Goal: Navigation & Orientation: Find specific page/section

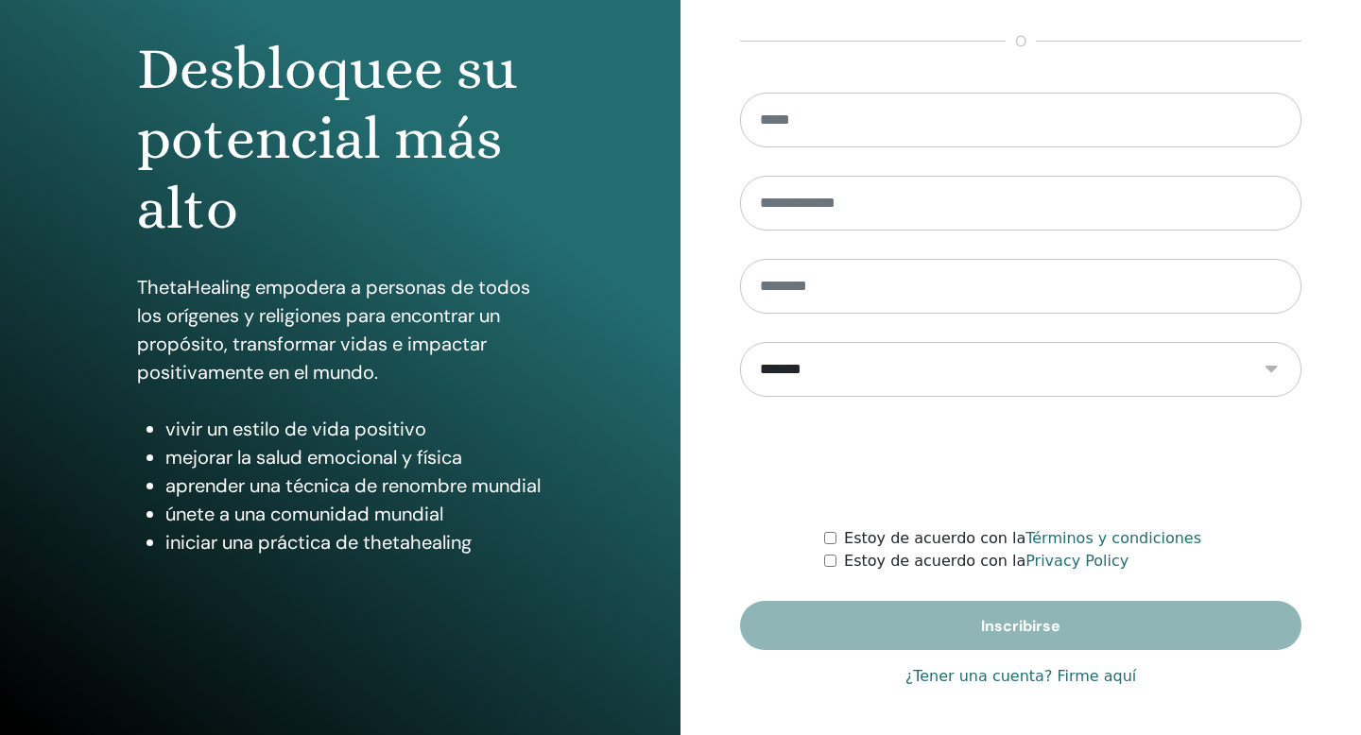
click at [1001, 677] on link "¿Tener una cuenta? Firme aquí" at bounding box center [1022, 676] width 232 height 23
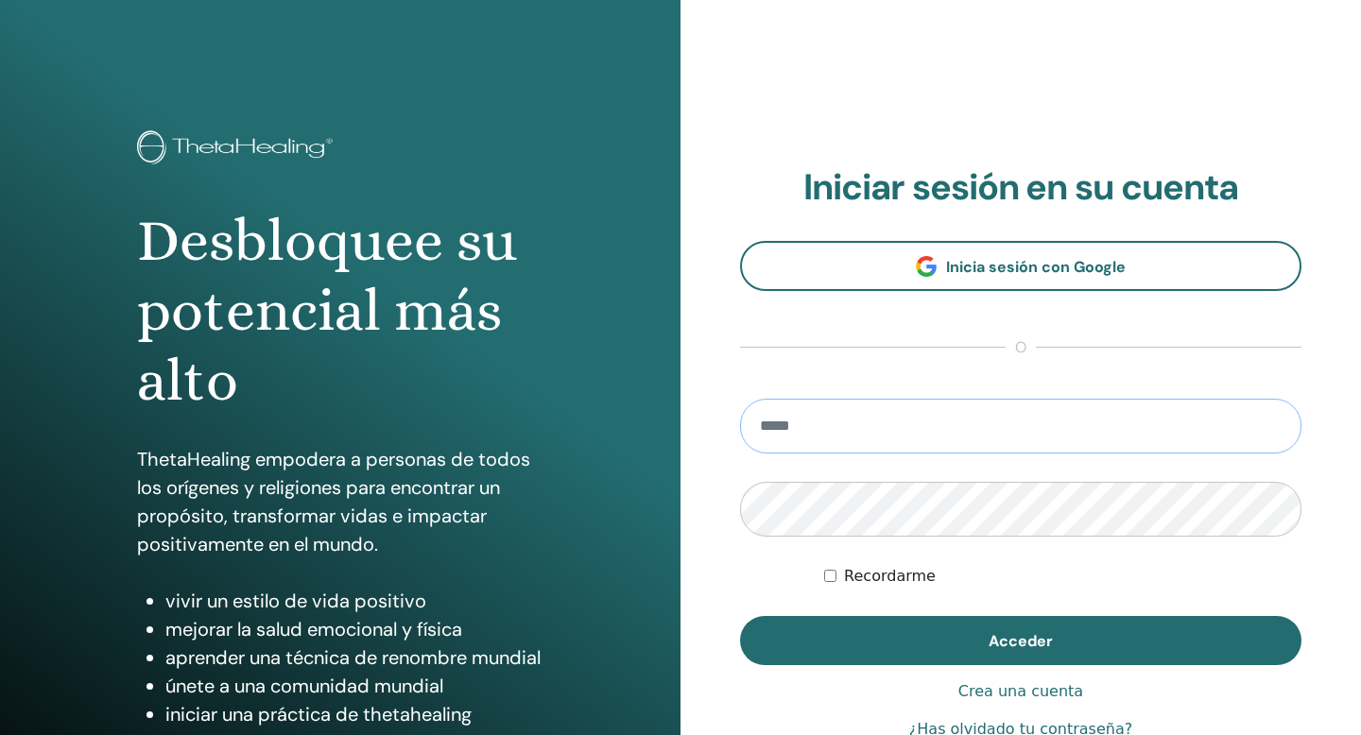
click at [851, 441] on input "email" at bounding box center [1021, 426] width 562 height 55
type input "**********"
click at [740, 616] on button "Acceder" at bounding box center [1021, 640] width 562 height 49
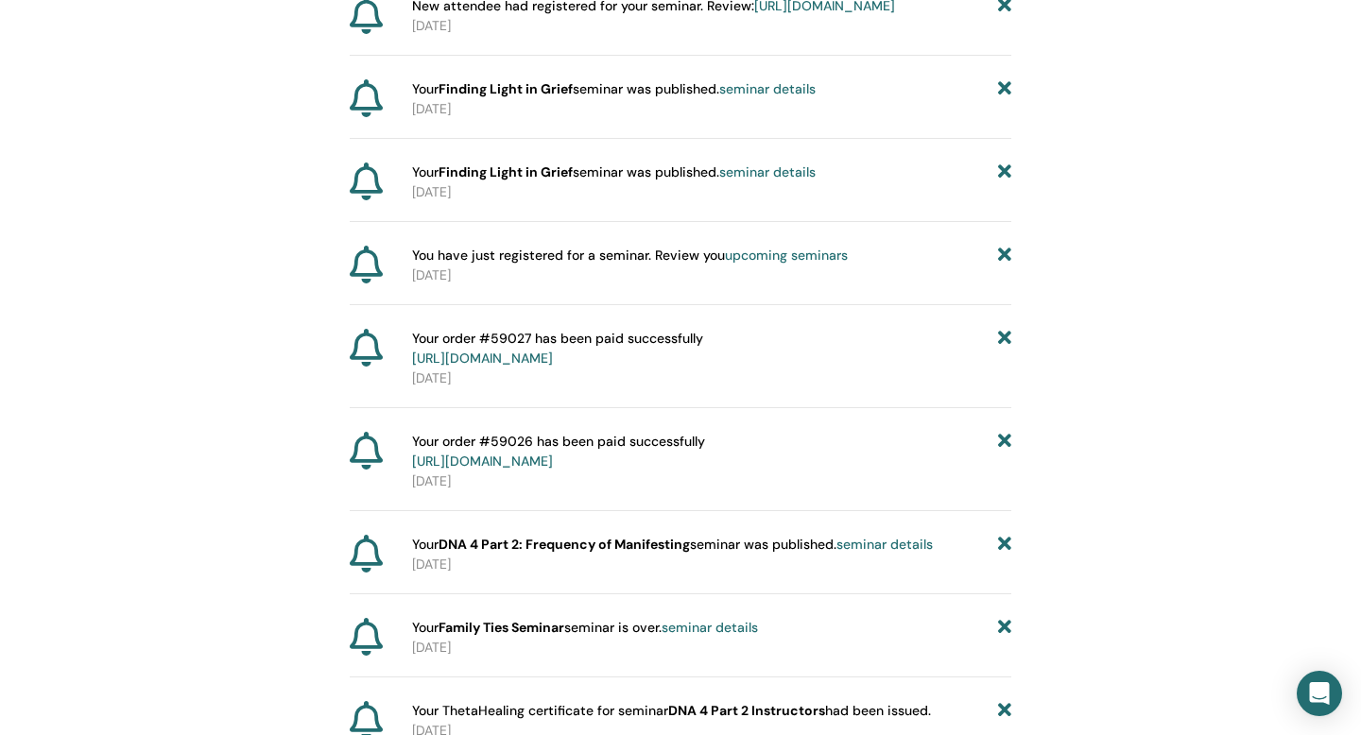
scroll to position [7881, 0]
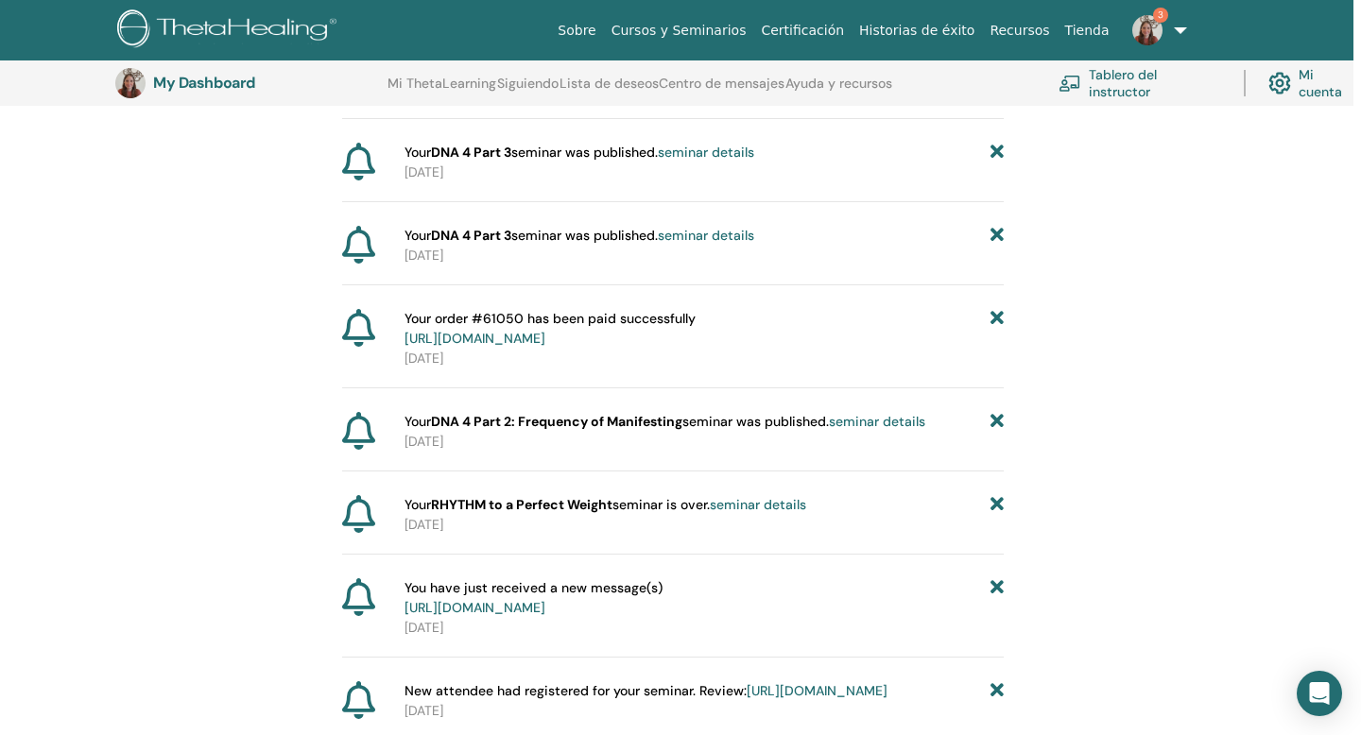
scroll to position [0, 0]
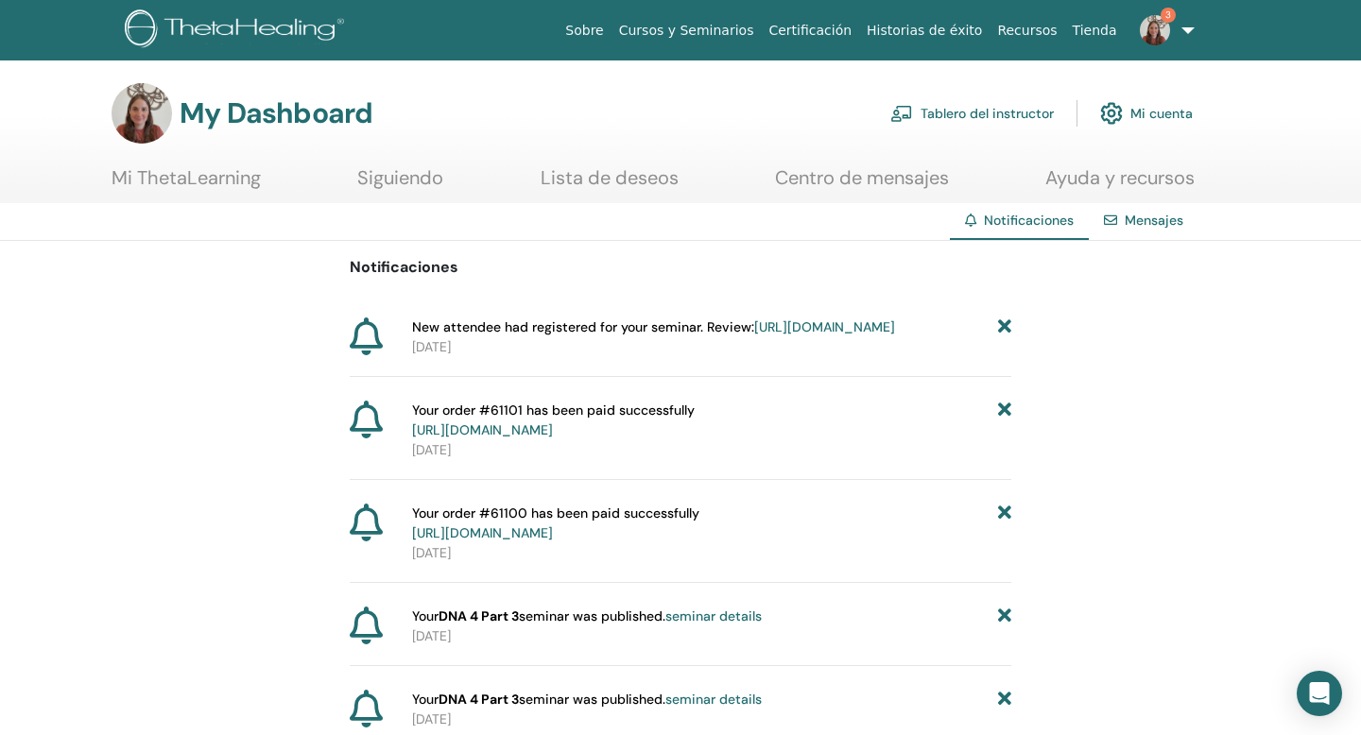
click at [818, 336] on link "https://member.thetahealing.com/instructor/seminar/374233/attendees" at bounding box center [824, 327] width 141 height 17
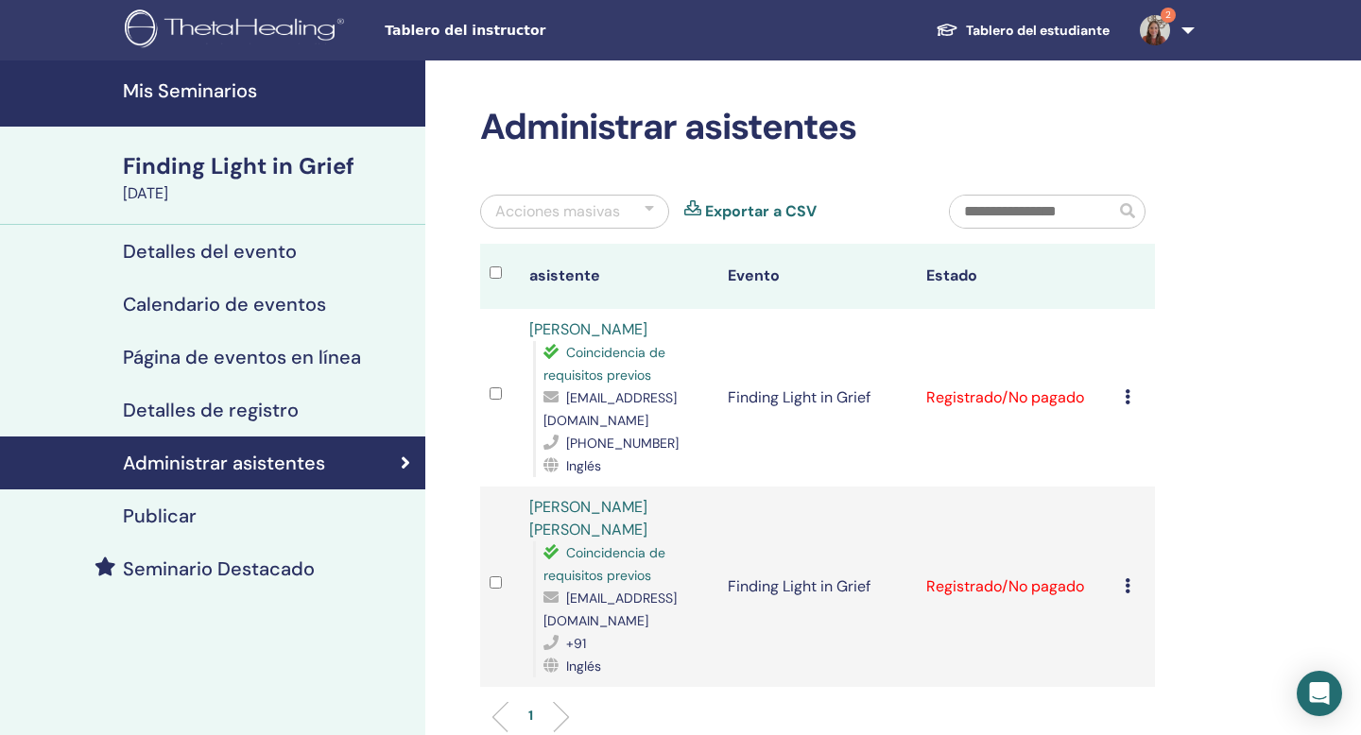
click at [243, 102] on h4 "Mis Seminarios" at bounding box center [268, 90] width 291 height 23
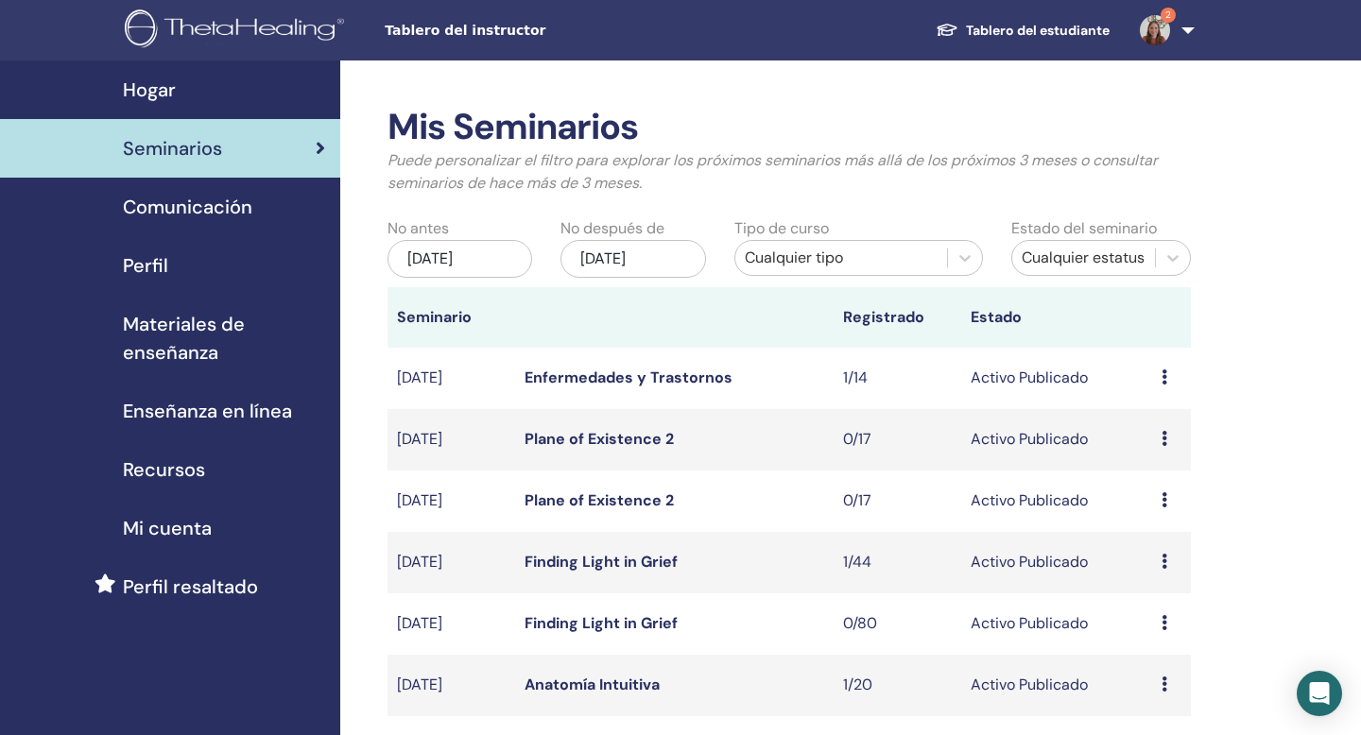
click at [1164, 22] on img at bounding box center [1155, 30] width 30 height 30
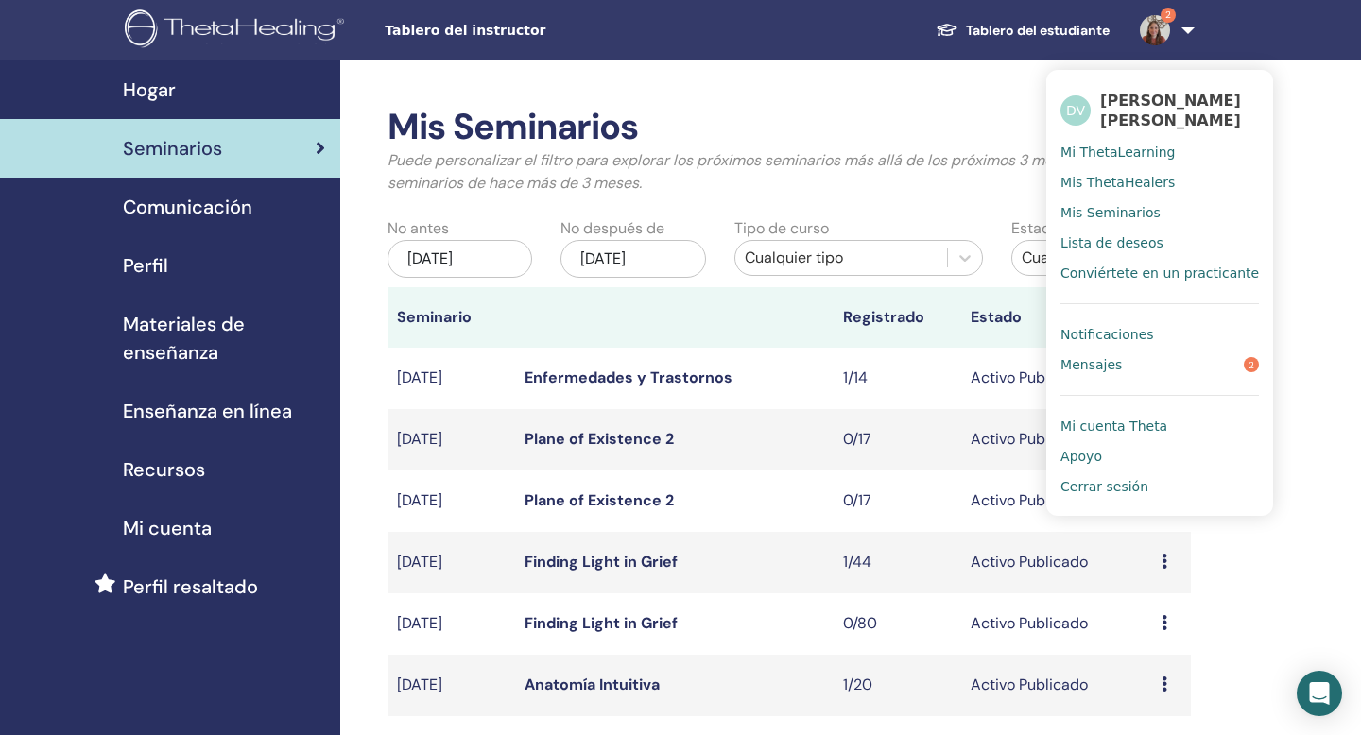
click at [1140, 368] on link "Mensajes 2" at bounding box center [1160, 365] width 199 height 30
